Goal: Task Accomplishment & Management: Manage account settings

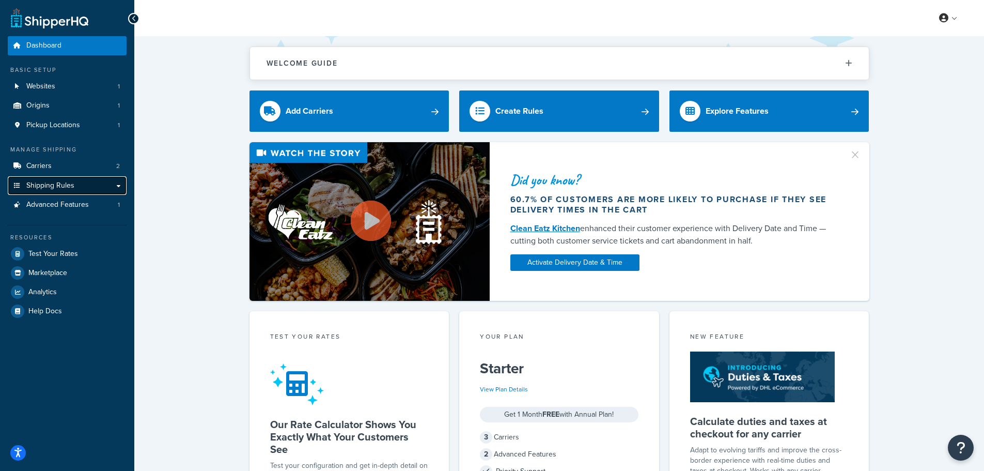
click at [102, 182] on link "Shipping Rules" at bounding box center [67, 185] width 119 height 19
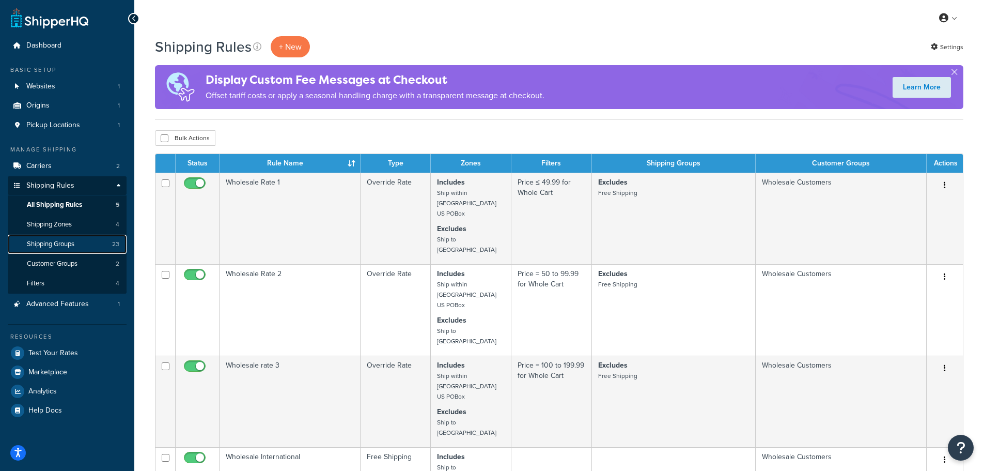
click at [80, 239] on link "Shipping Groups 23" at bounding box center [67, 244] width 119 height 19
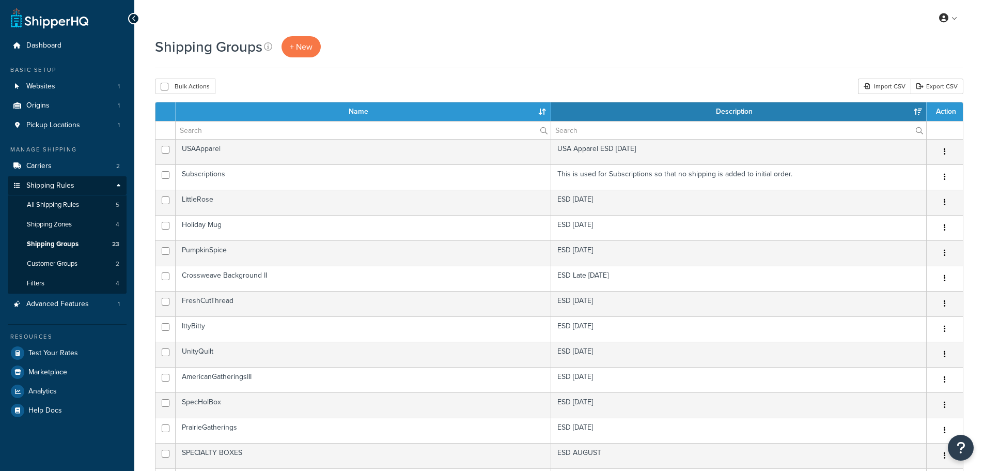
select select "15"
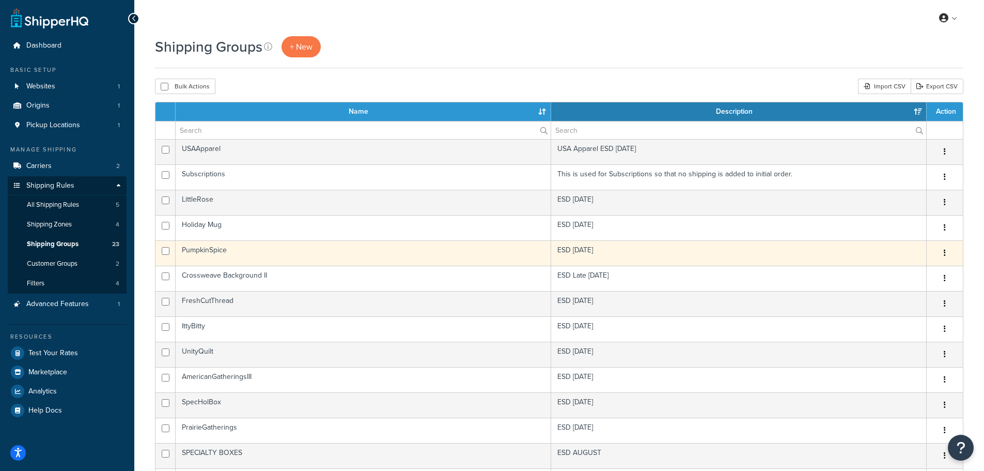
click at [946, 251] on icon "button" at bounding box center [945, 252] width 2 height 7
click at [922, 275] on link "Edit" at bounding box center [903, 274] width 82 height 21
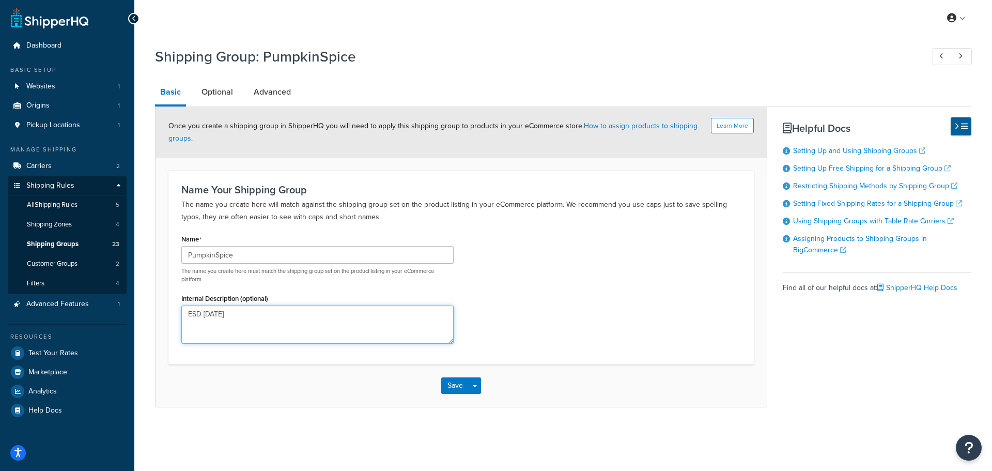
click at [218, 314] on textarea "ESD May 2025" at bounding box center [317, 324] width 272 height 38
drag, startPoint x: 246, startPoint y: 317, endPoint x: 205, endPoint y: 311, distance: 41.4
click at [205, 311] on textarea "ESD May 2025" at bounding box center [317, 324] width 272 height 38
type textarea "ESD June 2026"
drag, startPoint x: 241, startPoint y: 259, endPoint x: 170, endPoint y: 254, distance: 71.0
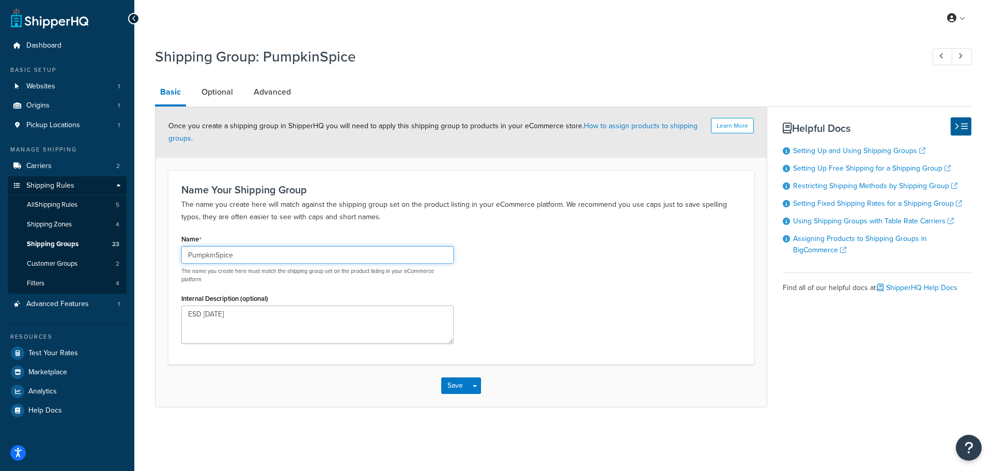
click at [170, 254] on div "Name Your Shipping Group The name you create here will match against the shippi…" at bounding box center [460, 268] width 585 height 194
drag, startPoint x: 211, startPoint y: 256, endPoint x: 187, endPoint y: 258, distance: 24.4
click at [187, 258] on input "Joyful2" at bounding box center [317, 255] width 272 height 18
type input "Joyful2"
click at [451, 384] on button "Save" at bounding box center [455, 385] width 28 height 17
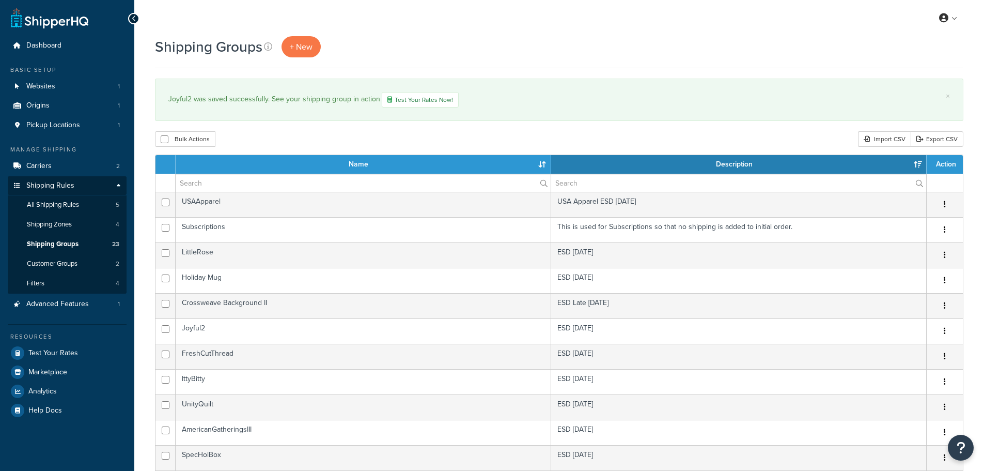
select select "15"
click at [85, 167] on link "Carriers 2" at bounding box center [67, 166] width 119 height 19
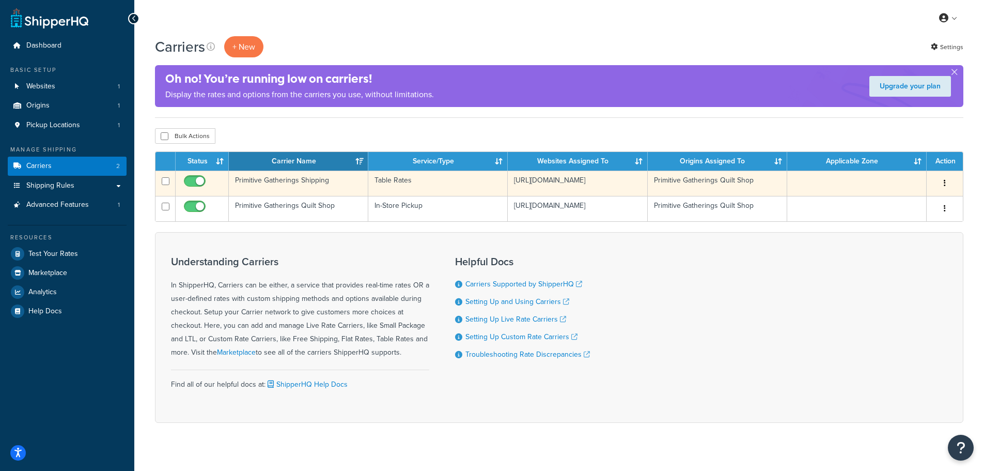
click at [942, 181] on button "button" at bounding box center [945, 183] width 14 height 17
click at [920, 207] on link "Edit" at bounding box center [903, 204] width 82 height 21
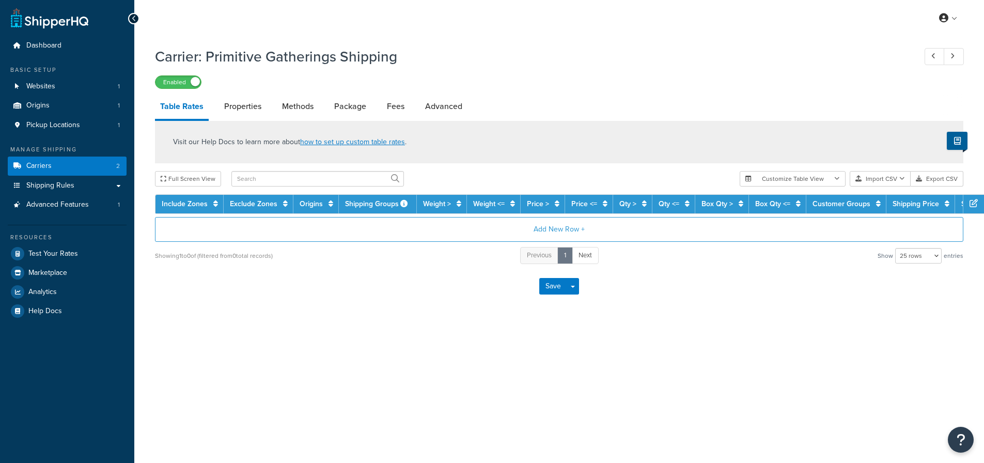
select select "25"
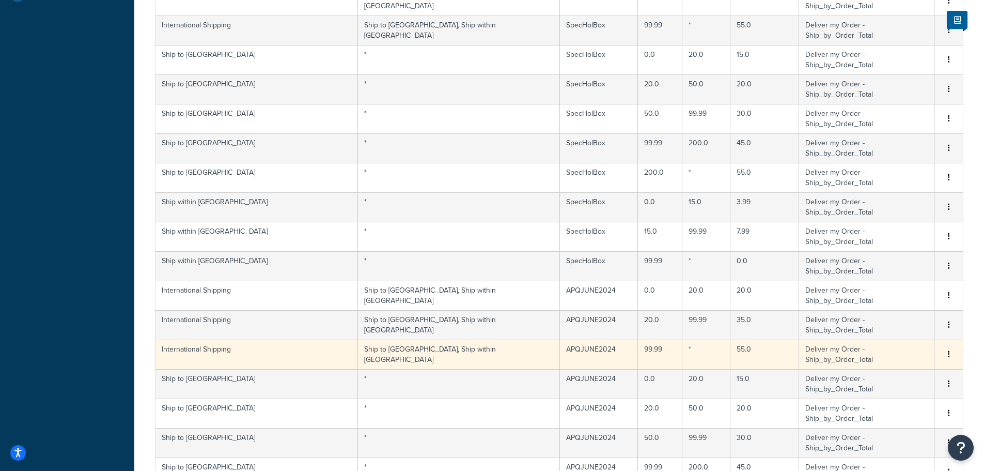
scroll to position [368, 0]
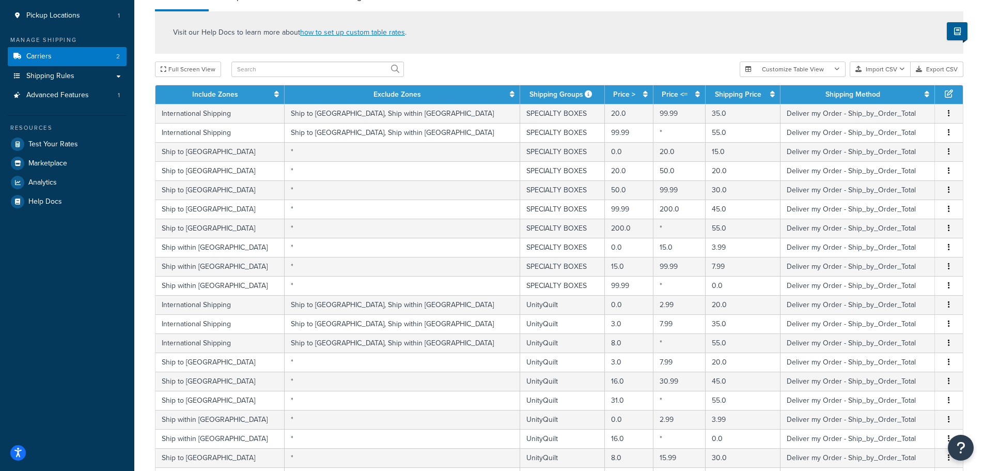
scroll to position [316, 0]
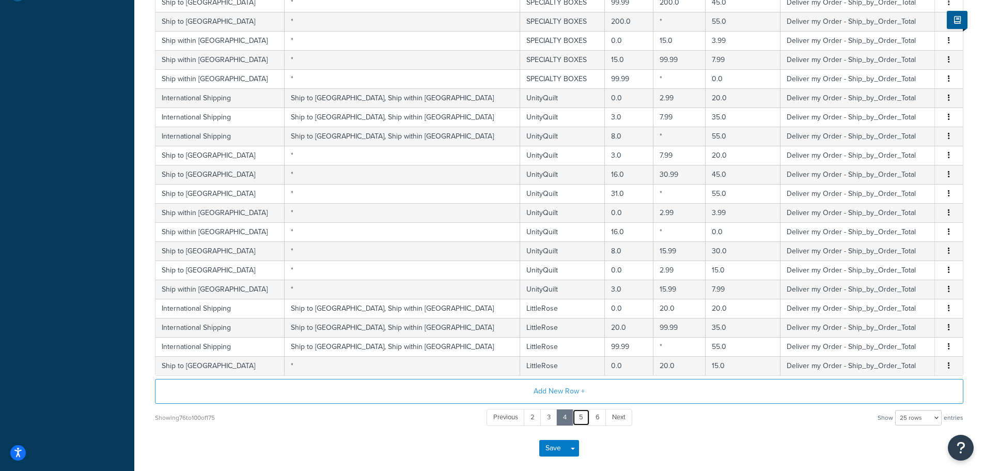
click at [580, 415] on link "5" at bounding box center [582, 417] width 18 height 17
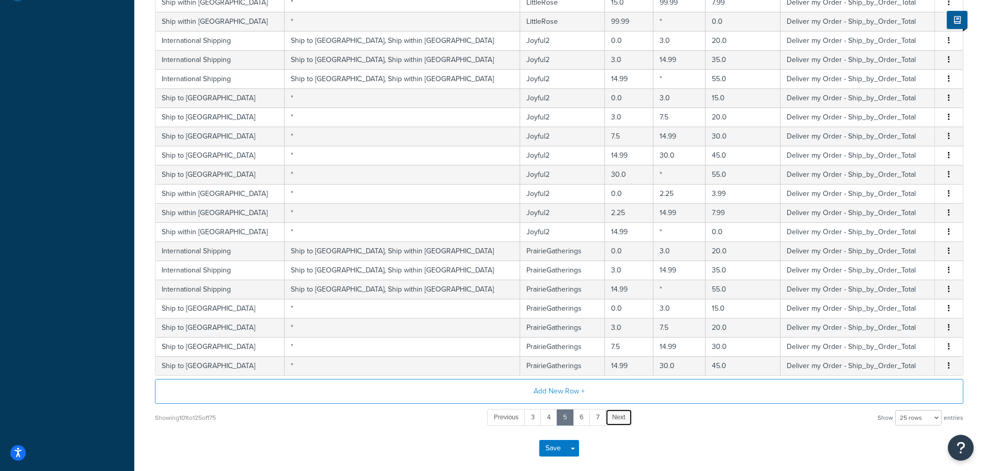
click at [615, 422] on span "Next" at bounding box center [618, 417] width 13 height 10
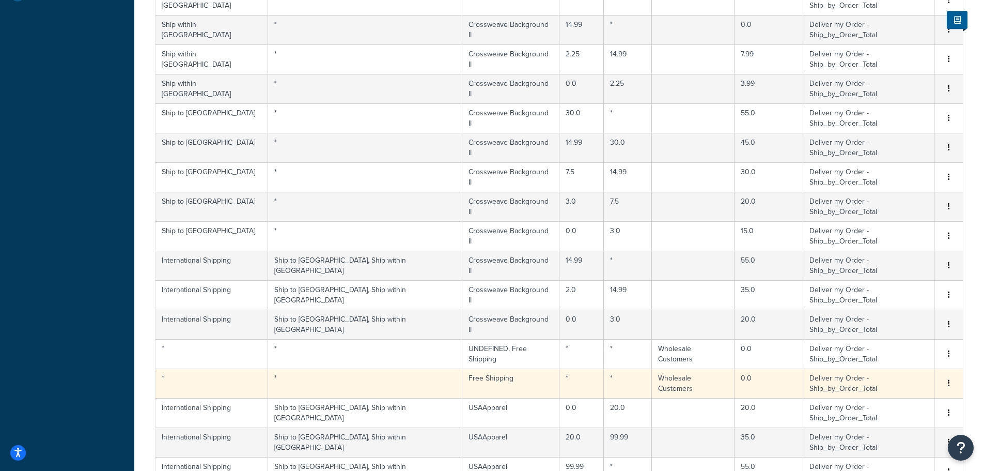
scroll to position [110, 0]
